Goal: Navigation & Orientation: Find specific page/section

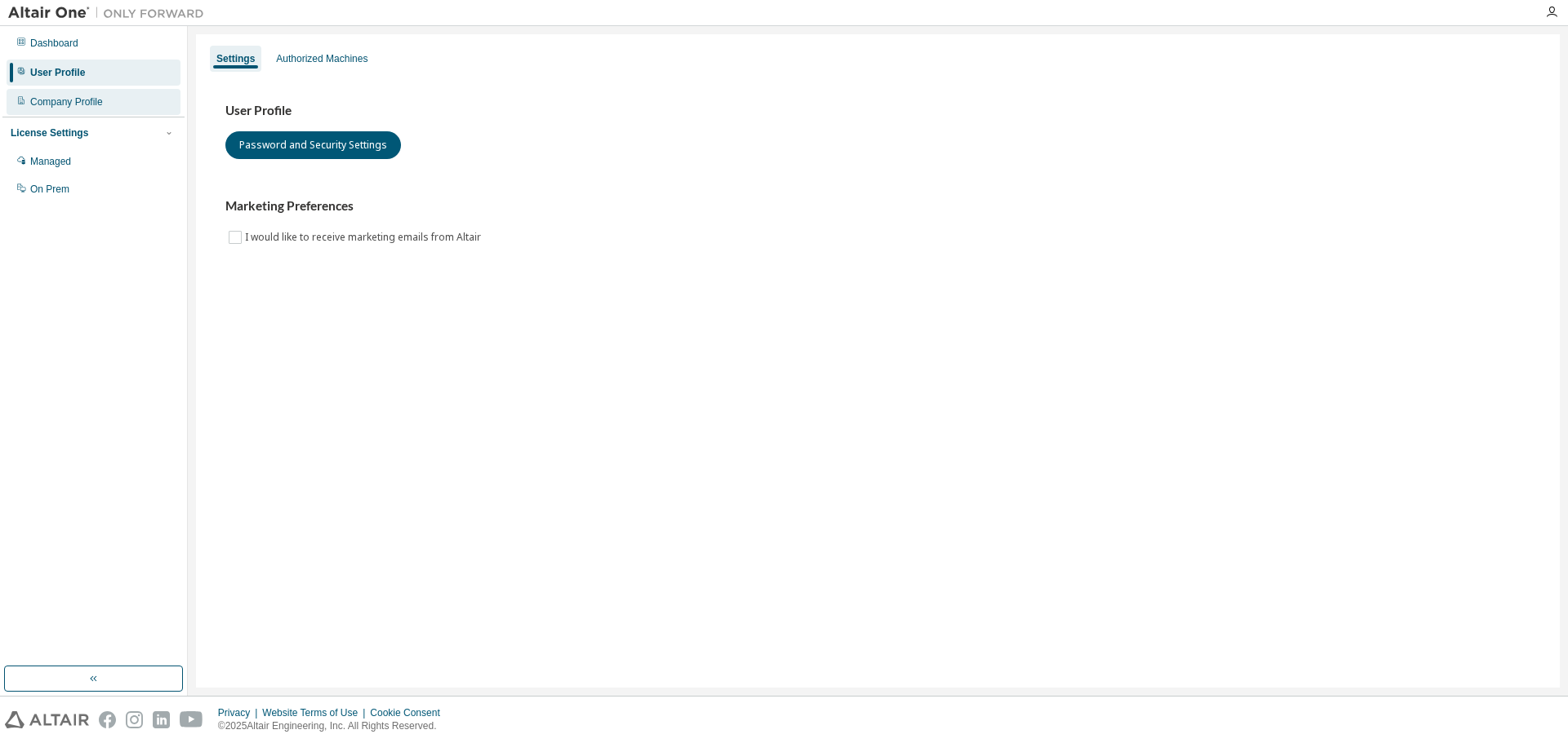
click at [64, 107] on div "Company Profile" at bounding box center [67, 101] width 73 height 13
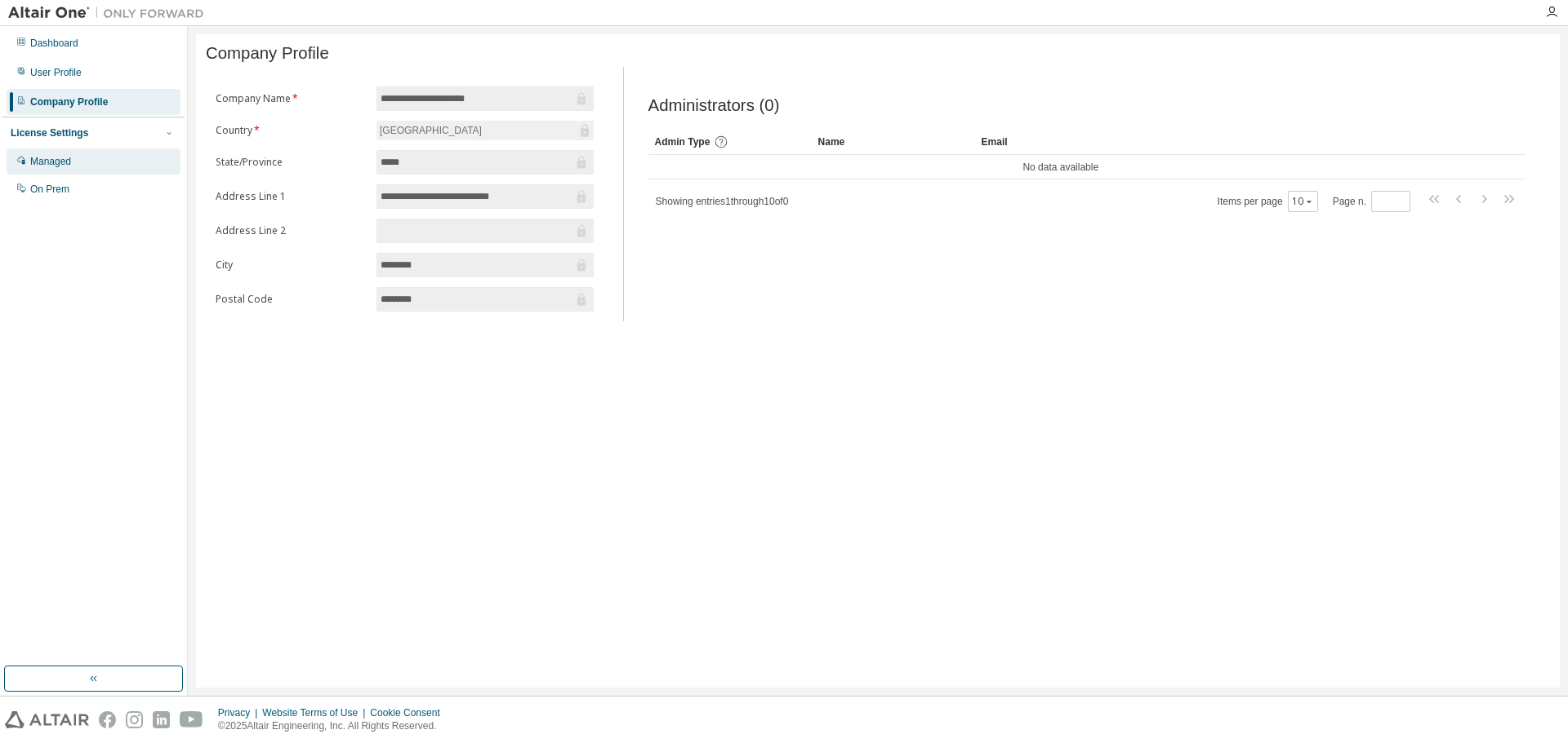
click at [74, 166] on div "Managed" at bounding box center [93, 161] width 174 height 26
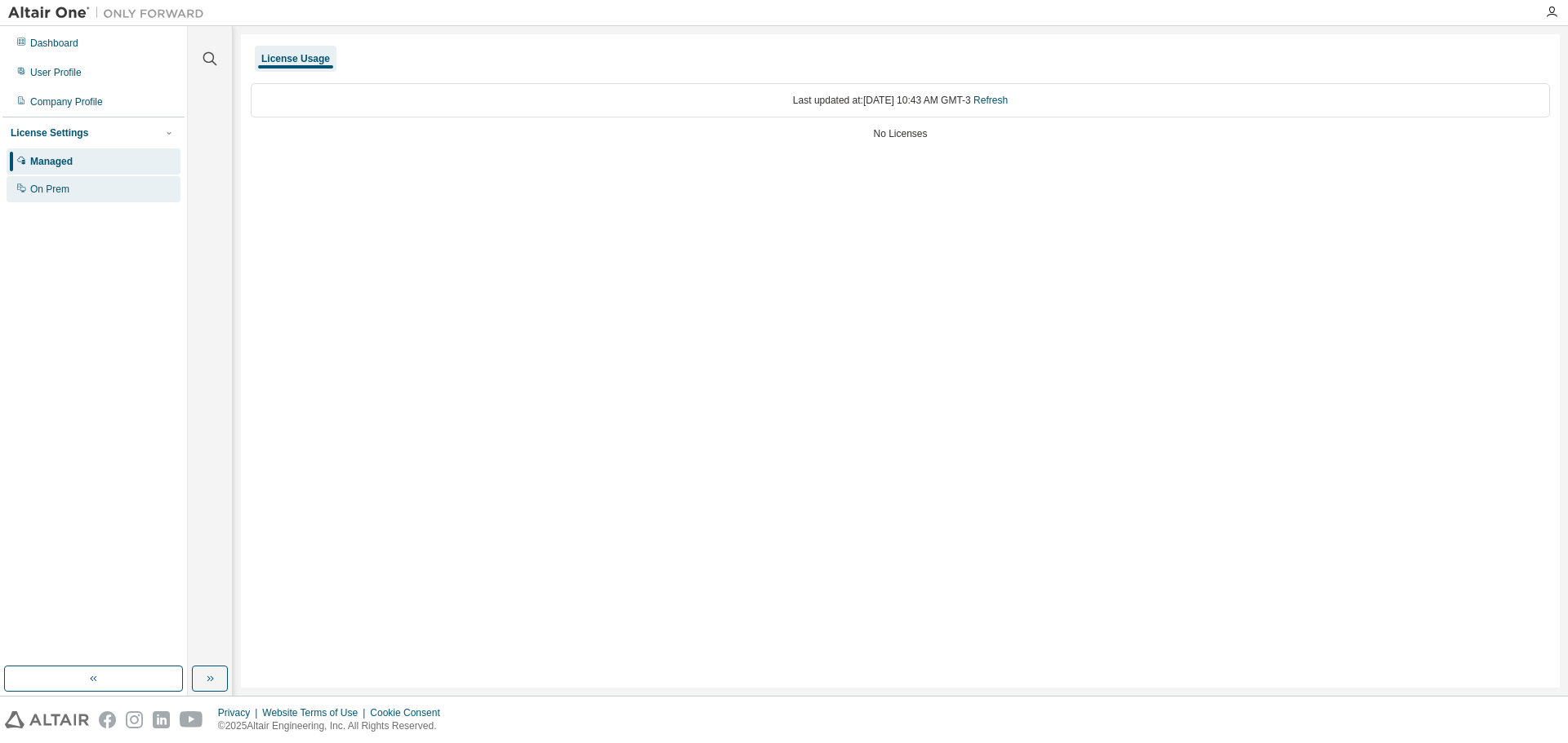
click at [70, 192] on div "On Prem" at bounding box center [93, 189] width 174 height 26
